Goal: Find specific page/section: Find specific page/section

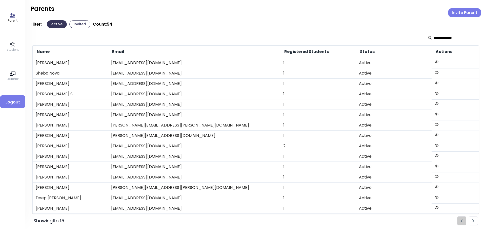
click at [13, 45] on icon at bounding box center [13, 45] width 6 height 6
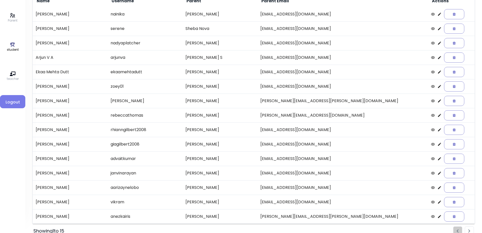
scroll to position [58, 0]
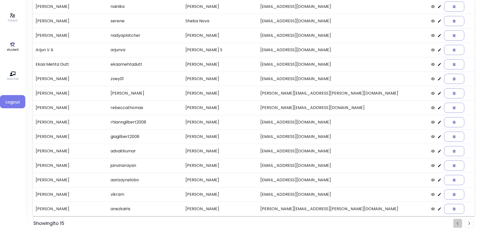
click at [468, 223] on li "Pagination" at bounding box center [469, 222] width 9 height 9
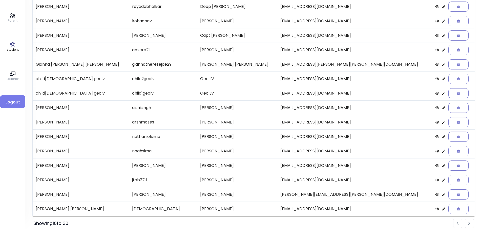
click at [471, 222] on li "Pagination" at bounding box center [469, 222] width 9 height 9
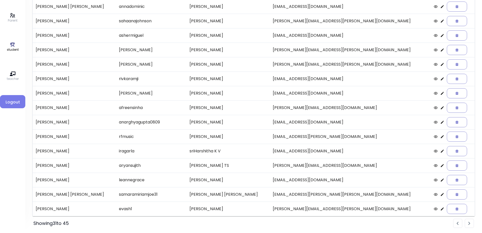
click at [471, 223] on li "Pagination" at bounding box center [469, 222] width 9 height 9
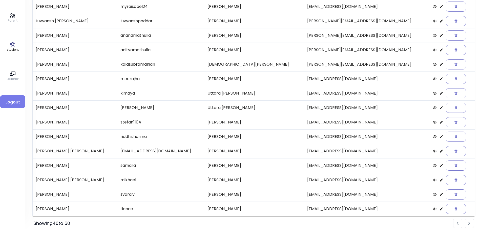
click at [471, 224] on li "Pagination" at bounding box center [469, 222] width 9 height 9
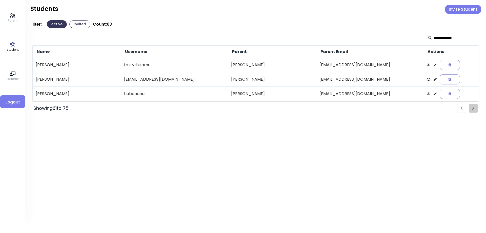
click at [439, 38] on input "text" at bounding box center [452, 37] width 36 height 5
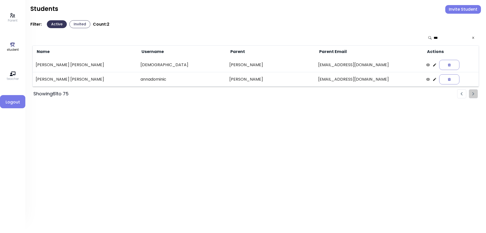
type input "***"
